Goal: Task Accomplishment & Management: Manage account settings

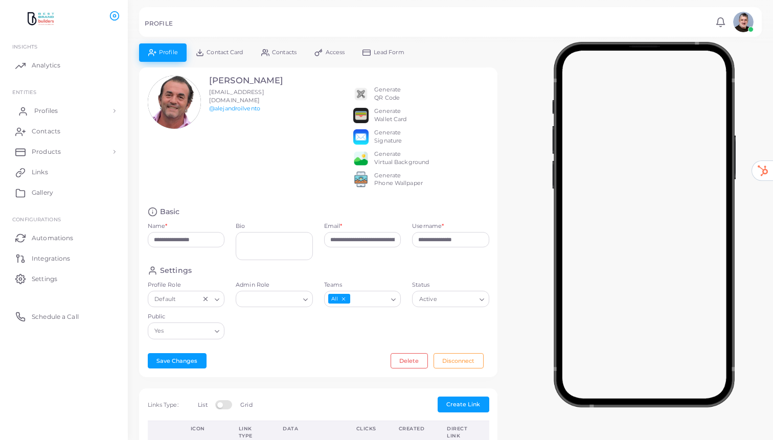
click at [56, 110] on span "Profiles" at bounding box center [46, 110] width 24 height 9
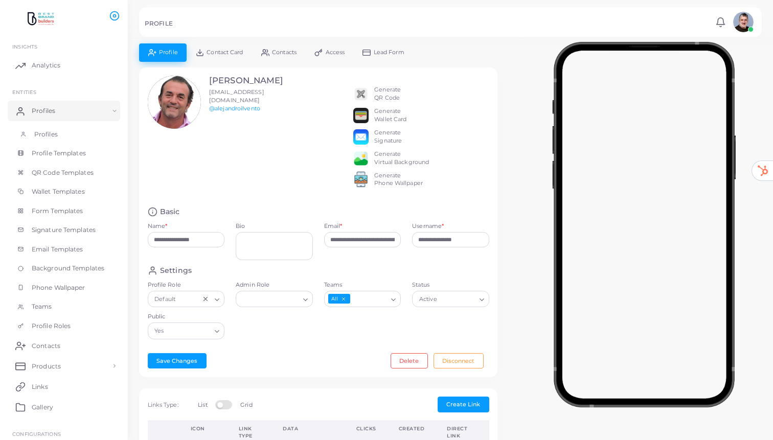
click at [50, 130] on span "Profiles" at bounding box center [46, 134] width 24 height 9
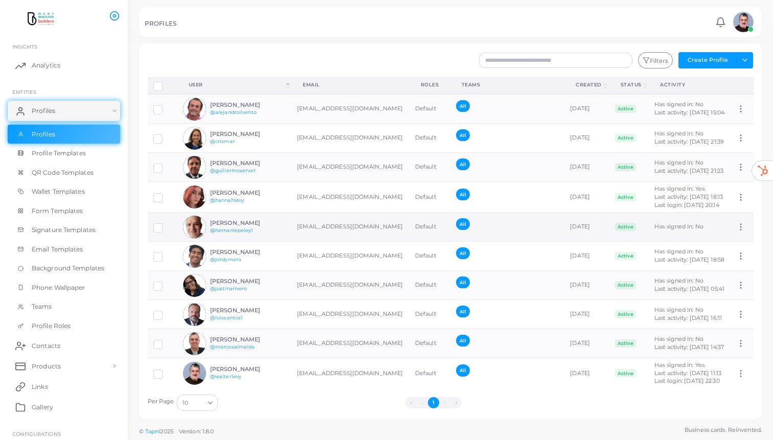
click at [216, 239] on div "[PERSON_NAME] @hernanlepeley1" at bounding box center [234, 227] width 102 height 23
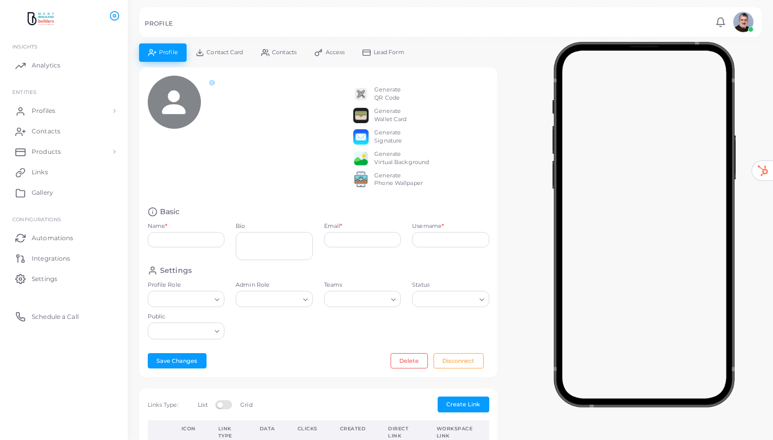
type input "**********"
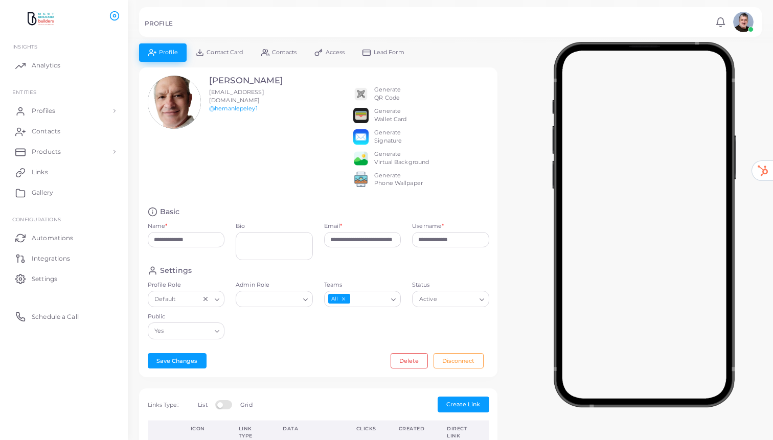
click at [225, 50] on span "Contact Card" at bounding box center [224, 53] width 36 height 6
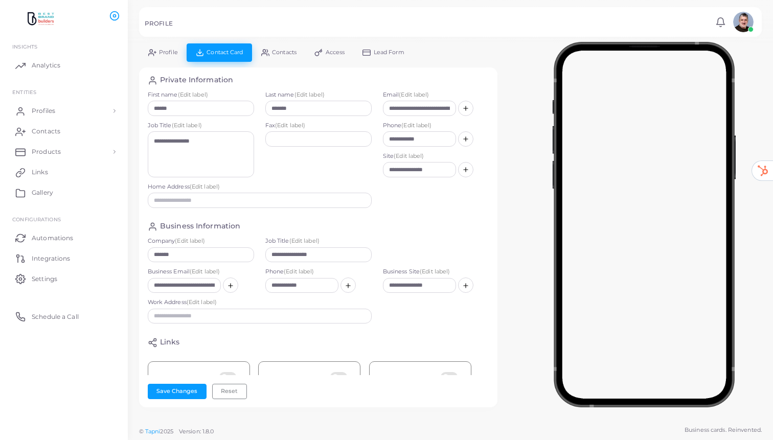
click at [165, 53] on span "Profile" at bounding box center [168, 53] width 19 height 6
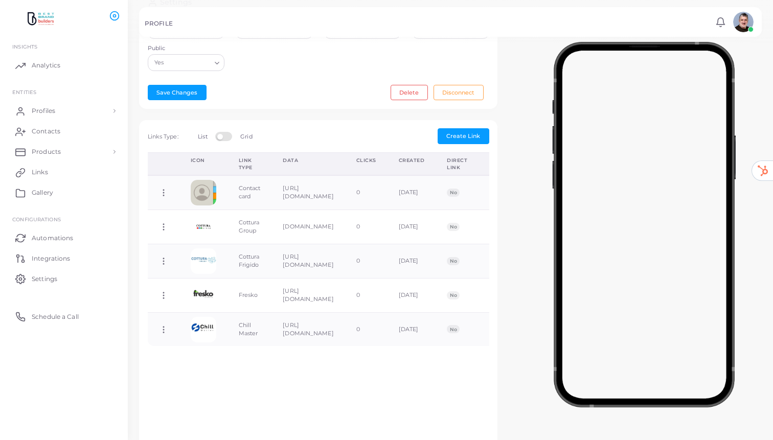
scroll to position [259, 0]
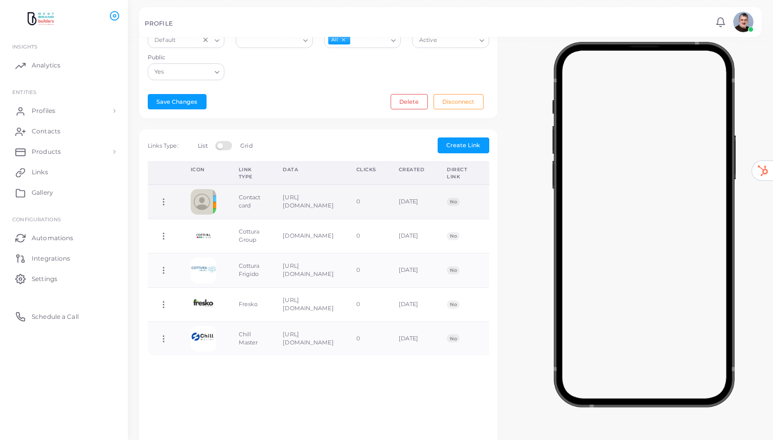
click at [164, 206] on icon at bounding box center [163, 201] width 9 height 9
click at [198, 234] on span "Edit Link" at bounding box center [197, 234] width 25 height 8
type input "**********"
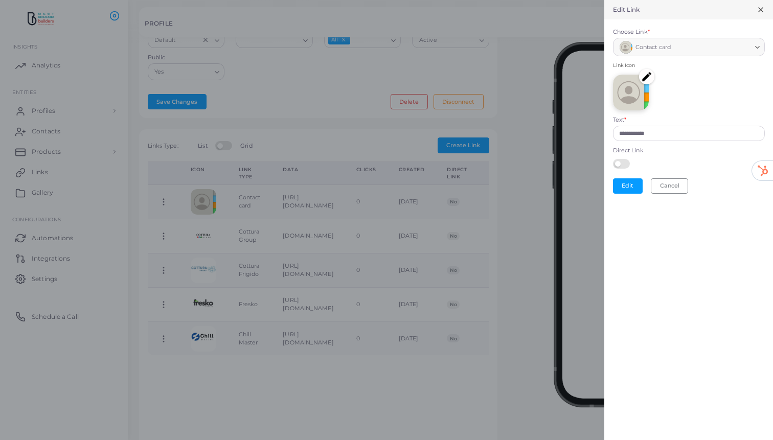
click at [644, 76] on img at bounding box center [646, 76] width 15 height 15
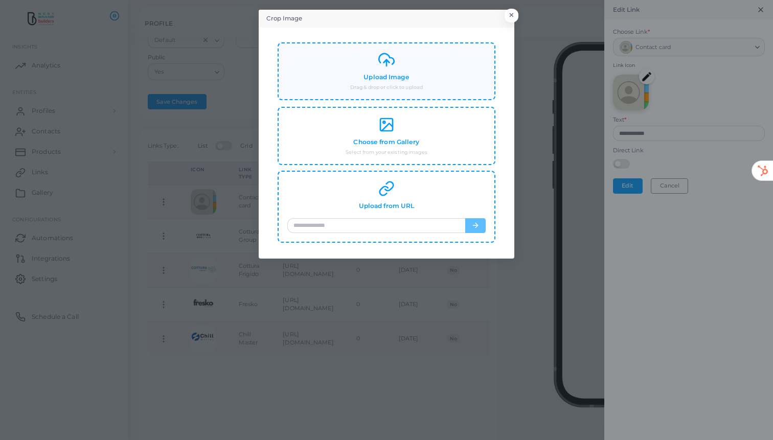
click at [395, 75] on h4 "Upload Image" at bounding box center [385, 78] width 45 height 8
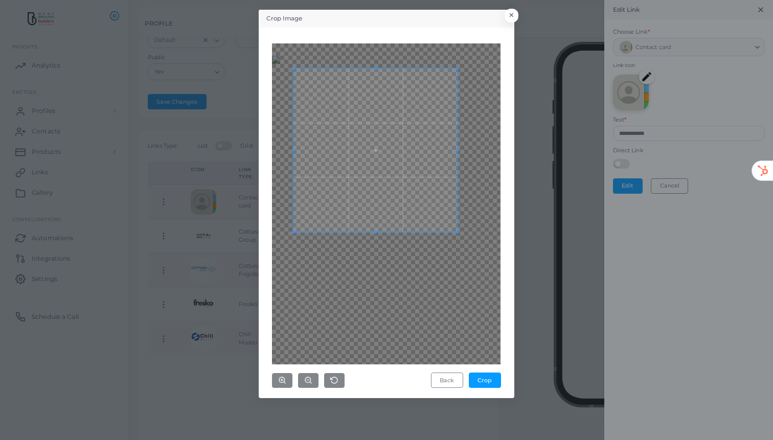
click at [402, 160] on span at bounding box center [376, 150] width 164 height 164
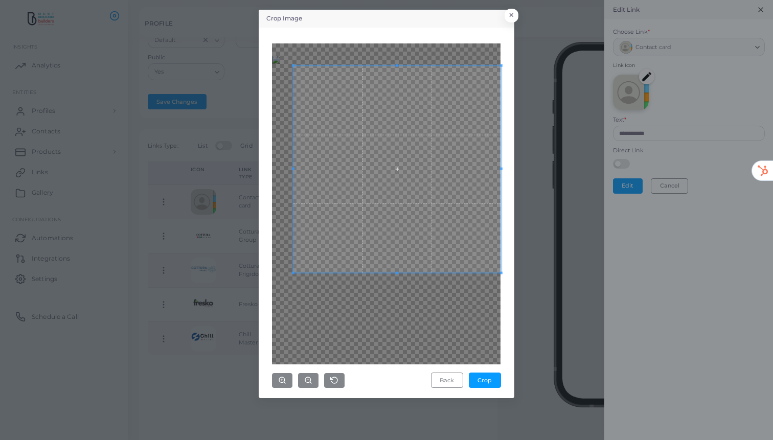
click at [511, 294] on div "Crop Image × Back Crop" at bounding box center [386, 204] width 255 height 388
click at [279, 290] on div at bounding box center [386, 203] width 228 height 321
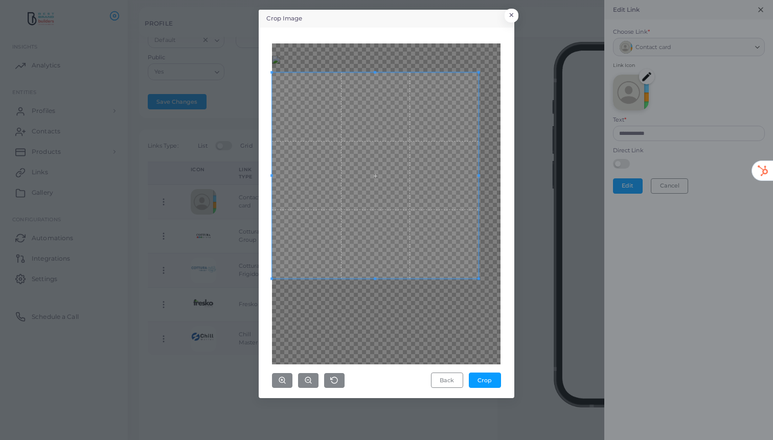
click at [365, 188] on span at bounding box center [375, 176] width 206 height 206
click at [487, 382] on button "Crop" at bounding box center [485, 379] width 32 height 15
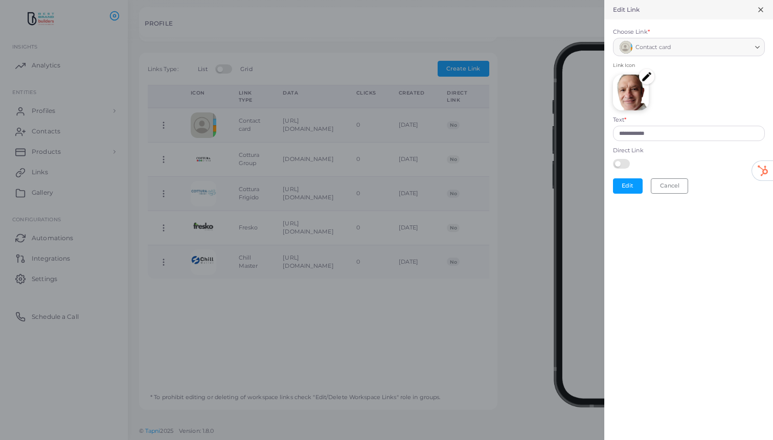
scroll to position [340, 0]
click at [624, 192] on button "Edit" at bounding box center [628, 185] width 30 height 15
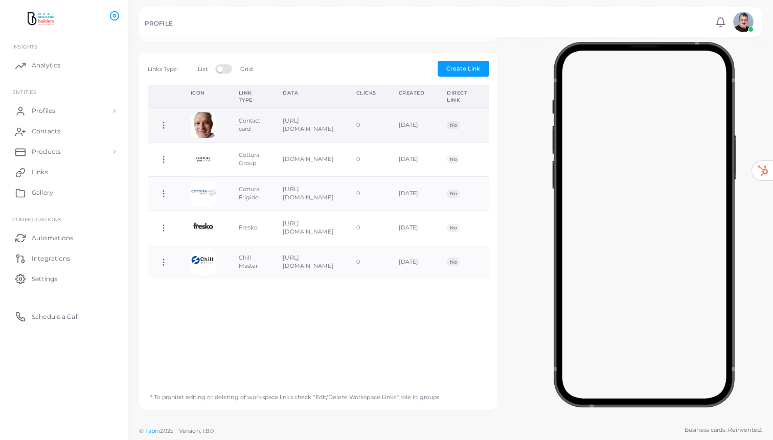
click at [202, 127] on img at bounding box center [204, 125] width 26 height 26
click at [164, 128] on icon at bounding box center [163, 125] width 9 height 9
click at [208, 154] on span "Edit Link" at bounding box center [197, 155] width 25 height 8
type input "**********"
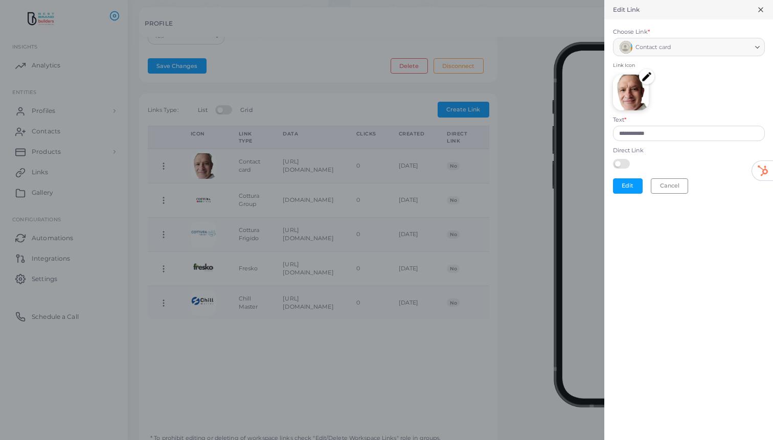
scroll to position [305, 0]
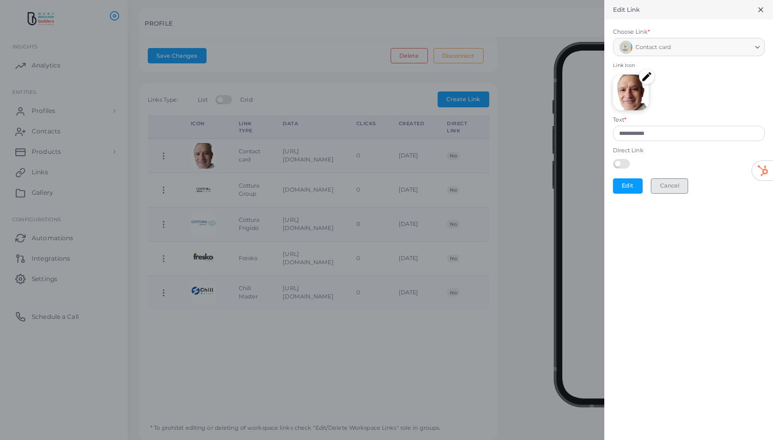
click at [674, 188] on button "Cancel" at bounding box center [668, 185] width 37 height 15
